Goal: Information Seeking & Learning: Learn about a topic

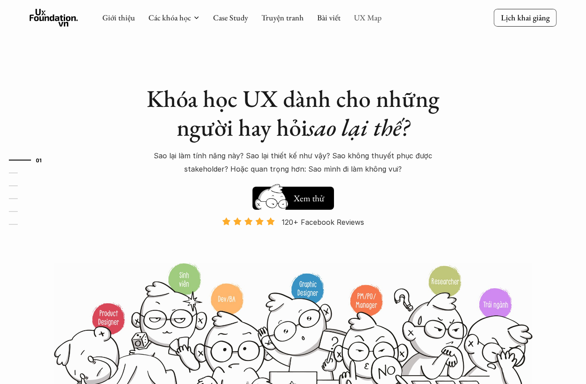
click at [380, 21] on link "UX Map" at bounding box center [368, 17] width 28 height 10
click at [363, 17] on link "UX Map" at bounding box center [368, 17] width 28 height 10
click at [308, 19] on div "Giới thiệu Các khóa học Case Study Truyện tranh Bài viết UX Map" at bounding box center [242, 18] width 280 height 18
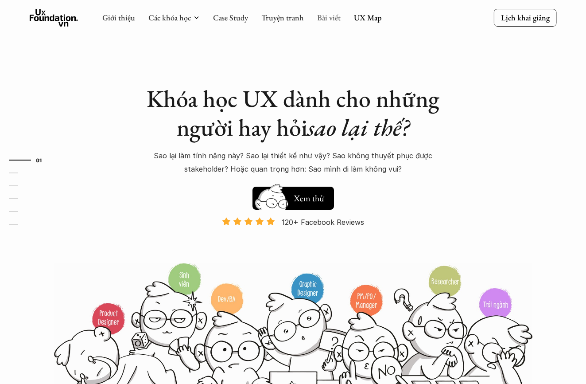
click at [329, 18] on link "Bài viết" at bounding box center [328, 17] width 23 height 10
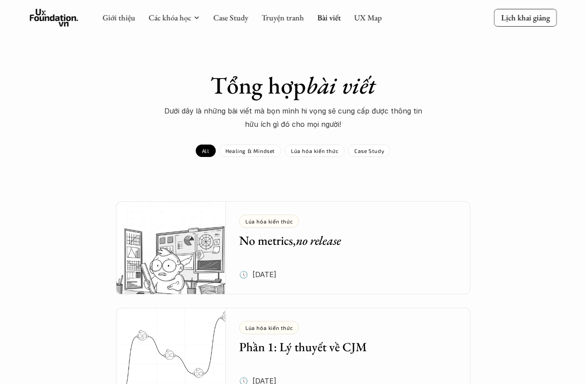
click at [352, 16] on div "Giới thiệu Các khóa học Case Study Truyện tranh Bài viết UX Map" at bounding box center [242, 18] width 280 height 18
click at [359, 19] on link "UX Map" at bounding box center [368, 17] width 28 height 10
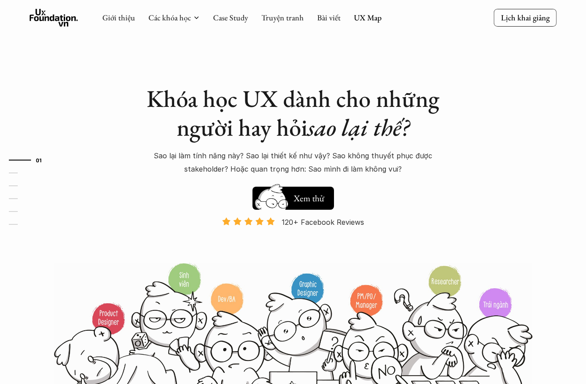
click at [359, 19] on link "UX Map" at bounding box center [368, 17] width 28 height 10
click at [282, 201] on img at bounding box center [271, 211] width 47 height 40
click at [374, 22] on link "UX Map" at bounding box center [368, 17] width 28 height 10
click at [365, 23] on div "Giới thiệu Các khóa học Case Study Truyện tranh Bài viết UX Map" at bounding box center [242, 18] width 280 height 18
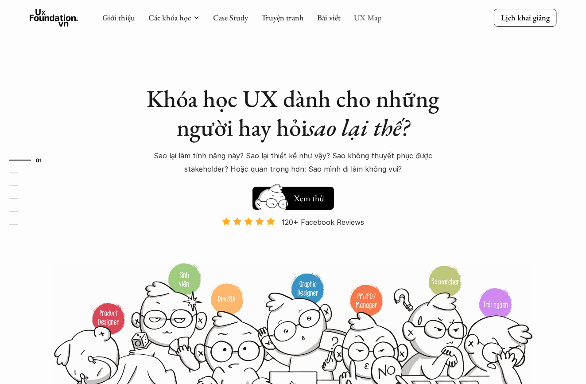
click at [365, 19] on link "UX Map" at bounding box center [368, 17] width 28 height 10
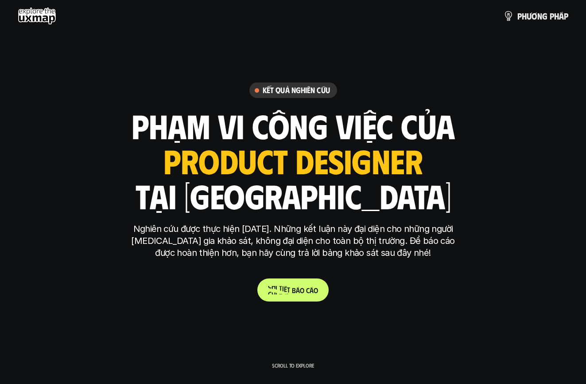
drag, startPoint x: 292, startPoint y: 288, endPoint x: 292, endPoint y: 283, distance: 5.0
click at [292, 288] on span at bounding box center [291, 289] width 2 height 8
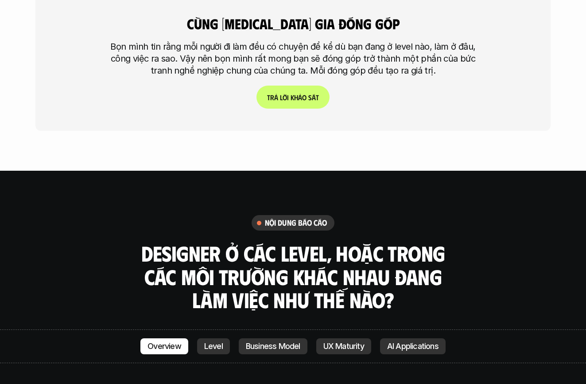
scroll to position [2457, 0]
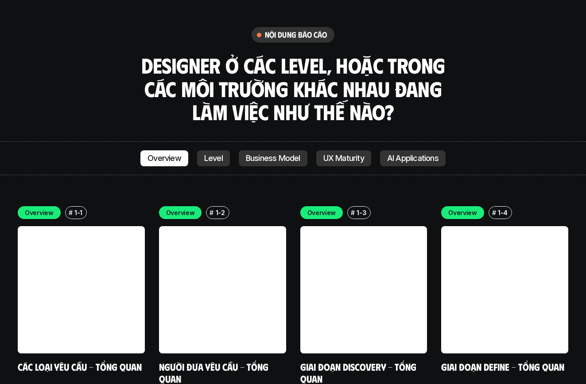
click at [265, 154] on p "Business Model" at bounding box center [273, 158] width 54 height 9
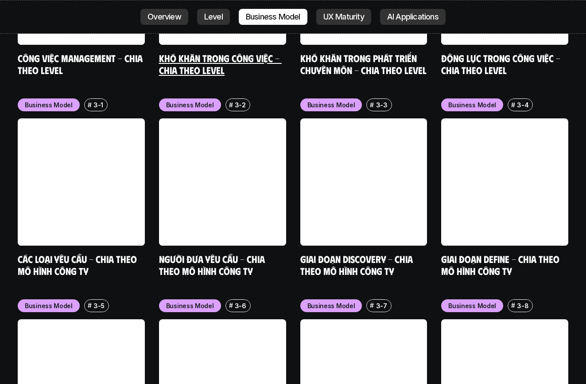
scroll to position [3573, 0]
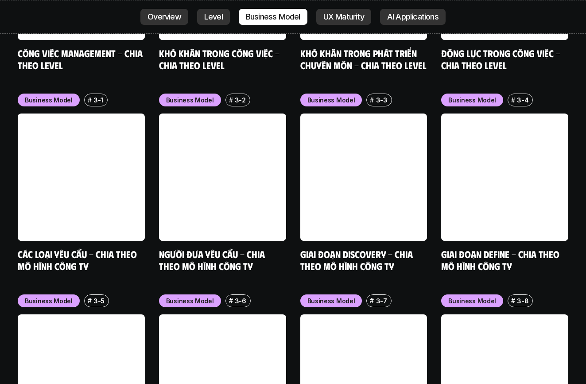
click at [214, 18] on p "Level" at bounding box center [213, 16] width 19 height 9
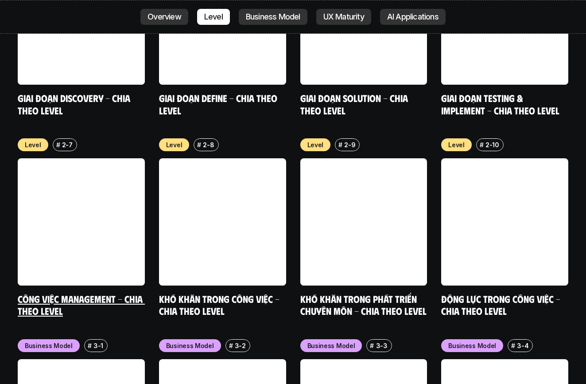
scroll to position [3155, 0]
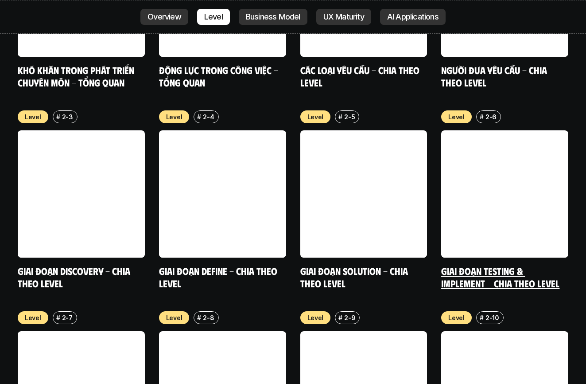
click at [455, 174] on link at bounding box center [504, 193] width 127 height 127
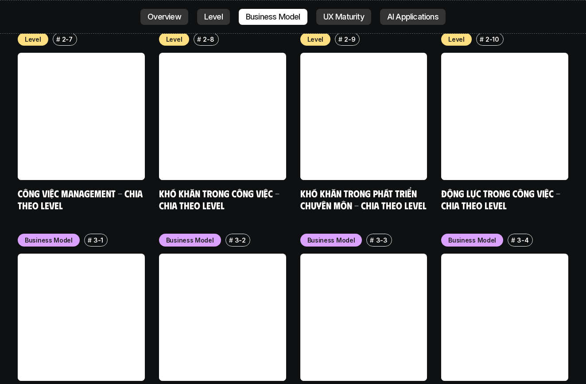
scroll to position [3587, 0]
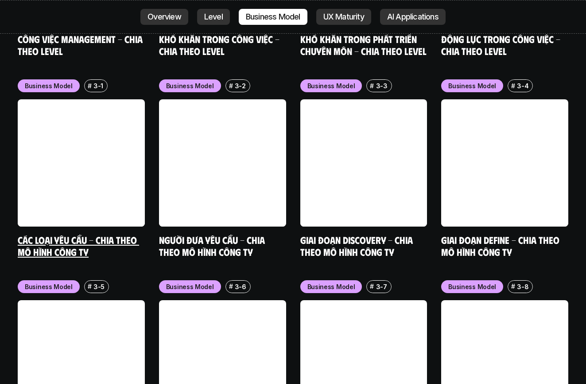
click at [112, 131] on link at bounding box center [81, 162] width 127 height 127
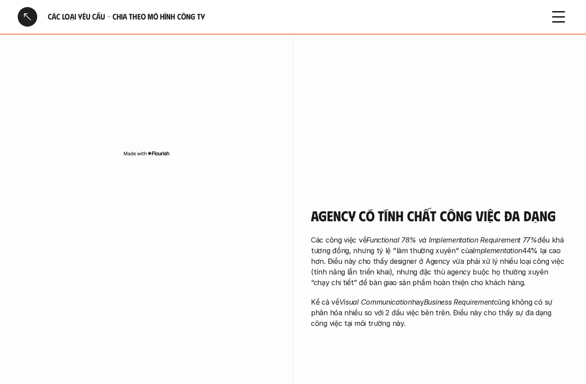
scroll to position [1247, 0]
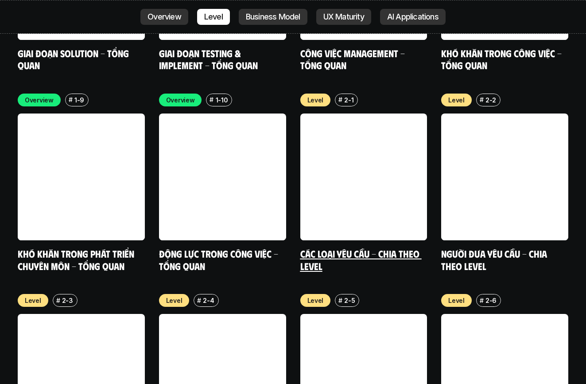
scroll to position [3347, 0]
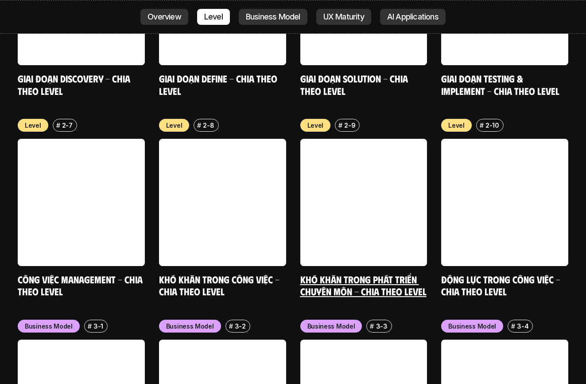
click at [334, 218] on div "Level # 2-9 Khó khăn trong phát triển chuyên môn - Chia theo level" at bounding box center [363, 208] width 127 height 179
click at [323, 273] on link "Khó khăn trong phát triển chuyên môn - Chia theo level" at bounding box center [363, 285] width 126 height 24
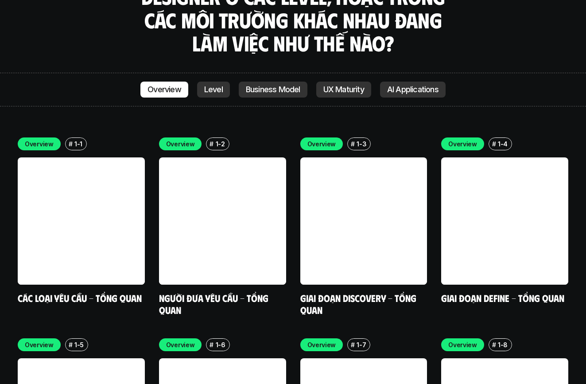
scroll to position [2452, 0]
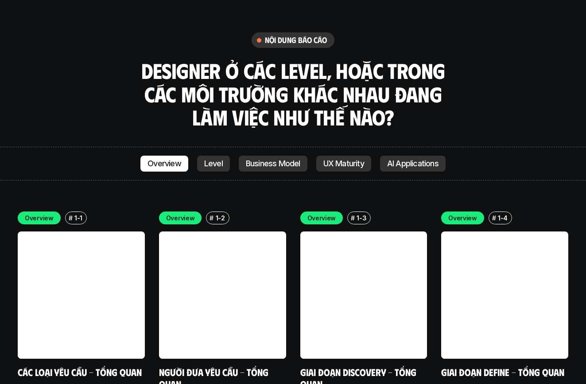
click at [335, 159] on p "UX Maturity" at bounding box center [343, 163] width 41 height 9
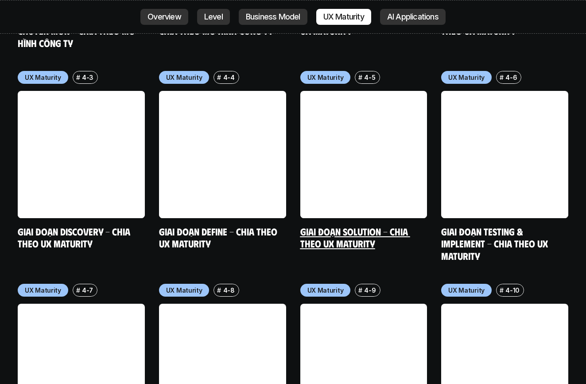
scroll to position [4176, 0]
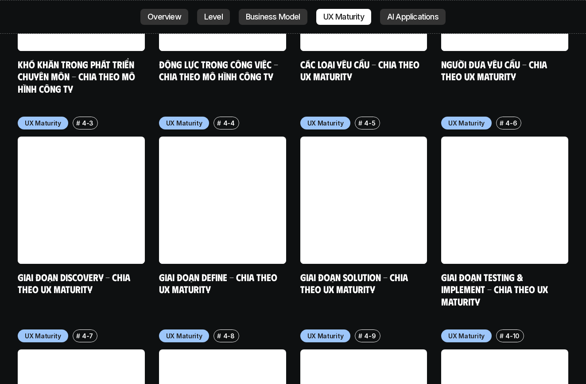
click at [268, 26] on div "Overview Level Business Model UX Maturity AI Applications" at bounding box center [293, 17] width 586 height 34
click at [268, 23] on link "Business Model" at bounding box center [273, 17] width 69 height 16
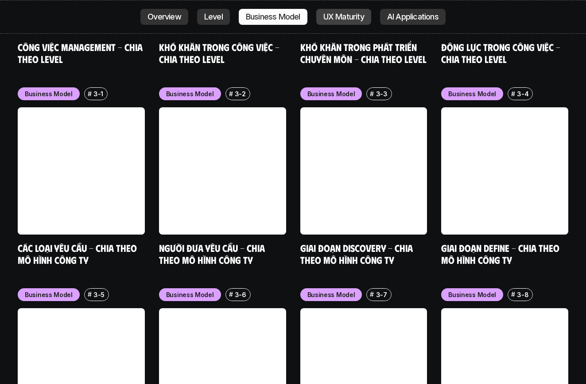
scroll to position [3573, 0]
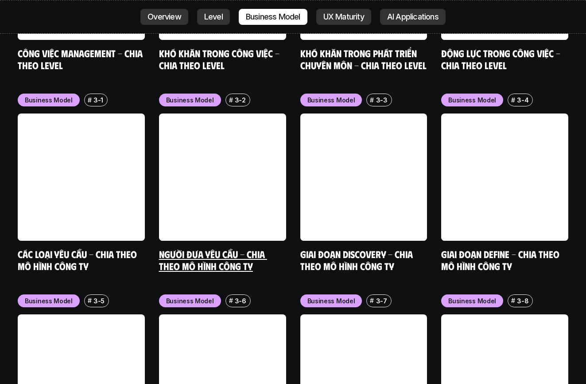
click at [242, 113] on link at bounding box center [222, 176] width 127 height 127
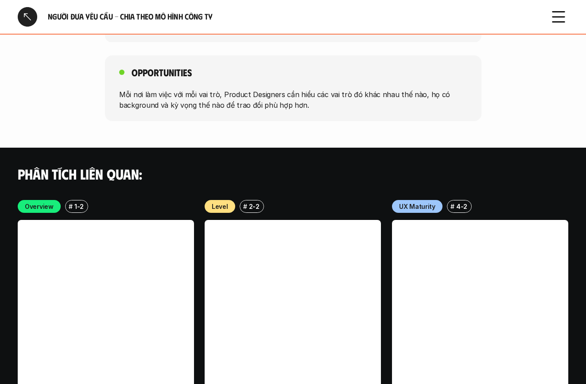
scroll to position [1575, 0]
